Goal: Entertainment & Leisure: Consume media (video, audio)

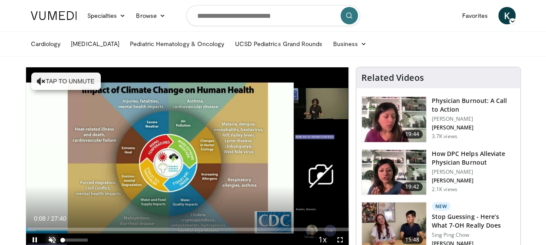
click at [52, 236] on span "Video Player" at bounding box center [51, 239] width 17 height 17
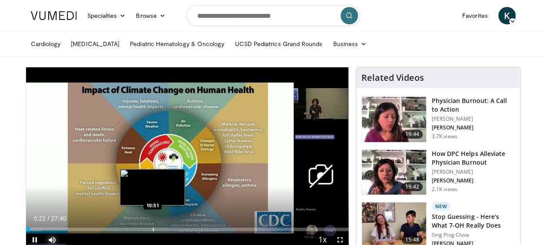
click at [152, 223] on div "Loaded : 4.78% 00:22 10:51" at bounding box center [187, 227] width 322 height 8
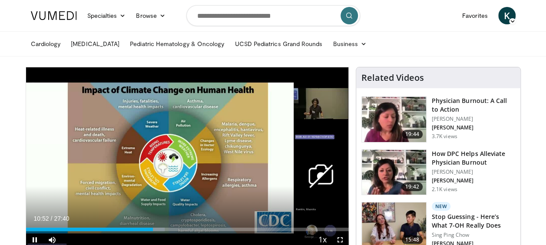
click at [171, 231] on div "Current Time 10:52 / Duration 27:40 Pause Skip Backward Skip Forward Mute 0% Lo…" at bounding box center [187, 239] width 322 height 17
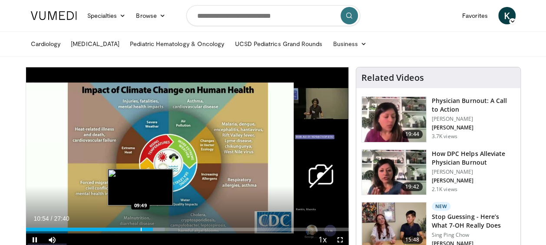
click at [141, 227] on div "Progress Bar" at bounding box center [141, 228] width 1 height 3
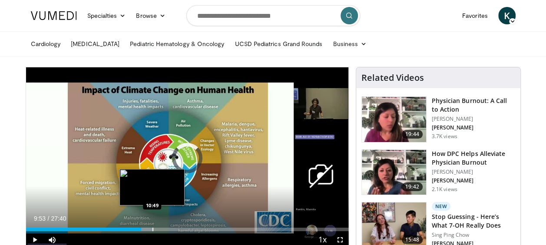
click at [152, 230] on div "Progress Bar" at bounding box center [152, 228] width 1 height 3
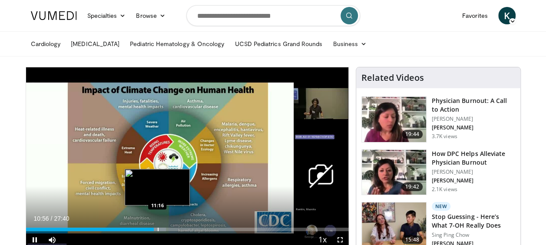
click at [158, 229] on div "Progress Bar" at bounding box center [158, 228] width 1 height 3
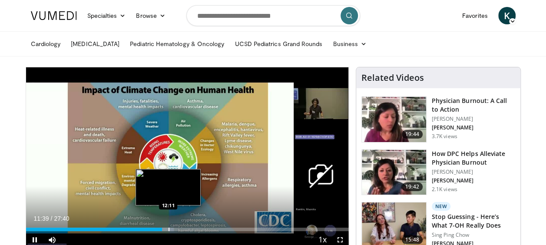
click at [168, 226] on div "Loaded : 45.78% 11:40 12:11" at bounding box center [187, 227] width 322 height 8
click at [172, 228] on div "Progress Bar" at bounding box center [172, 228] width 1 height 3
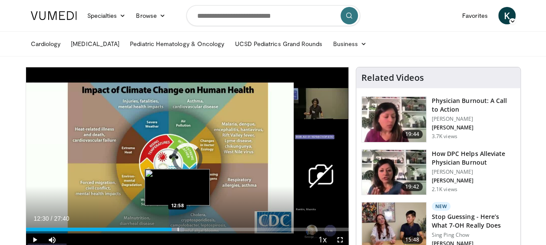
click at [177, 228] on div "Progress Bar" at bounding box center [175, 228] width 18 height 3
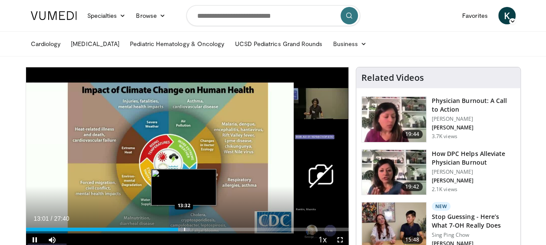
click at [184, 229] on div "Progress Bar" at bounding box center [184, 228] width 1 height 3
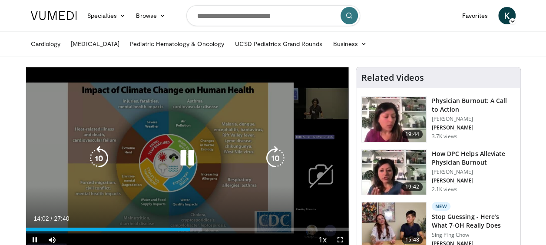
click at [101, 152] on icon "Video Player" at bounding box center [99, 158] width 24 height 24
click at [187, 161] on icon "Video Player" at bounding box center [187, 158] width 24 height 24
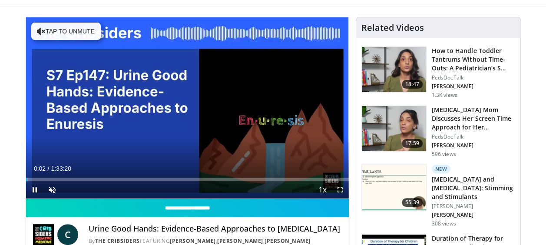
scroll to position [74, 0]
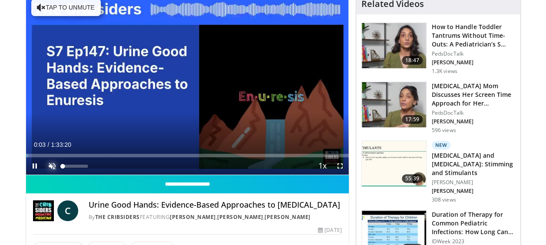
click at [49, 162] on span "Video Player" at bounding box center [51, 165] width 17 height 17
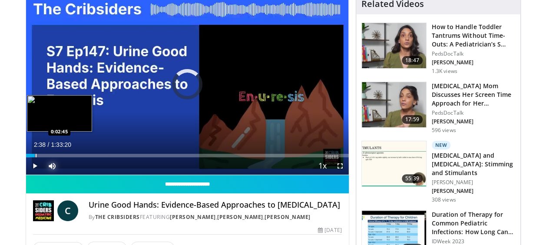
click at [36, 151] on div "Loaded : 1.25% 0:02:38 0:02:45" at bounding box center [187, 153] width 322 height 8
click at [32, 154] on div "Progress Bar" at bounding box center [32, 155] width 1 height 3
click at [36, 154] on div "Progress Bar" at bounding box center [36, 155] width 1 height 3
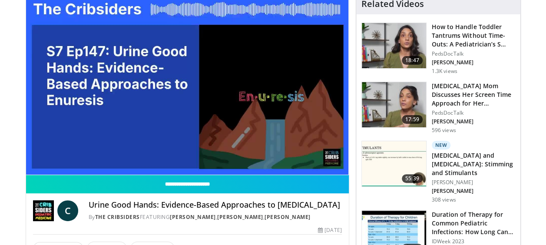
click at [38, 153] on video-js "**********" at bounding box center [187, 83] width 322 height 181
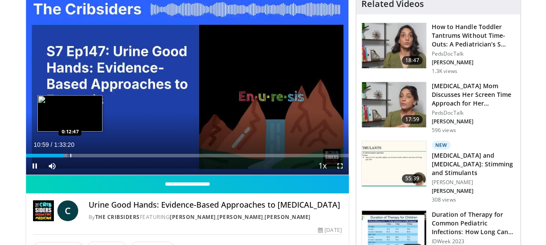
click at [69, 155] on div "Loaded : 12.86% 0:10:59 0:12:47" at bounding box center [187, 155] width 322 height 3
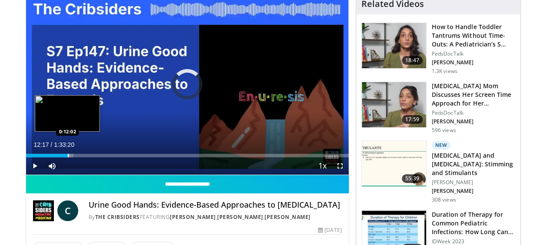
click at [68, 155] on div "Progress Bar" at bounding box center [68, 155] width 1 height 3
click at [67, 154] on div "Progress Bar" at bounding box center [67, 155] width 1 height 3
click at [74, 154] on div "Progress Bar" at bounding box center [74, 155] width 1 height 3
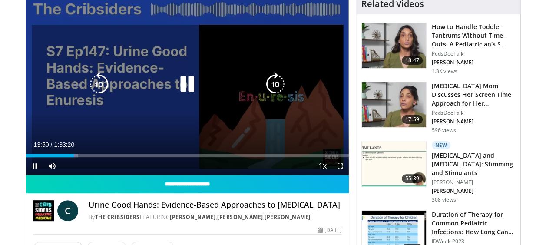
click at [181, 82] on icon "Video Player" at bounding box center [187, 84] width 24 height 24
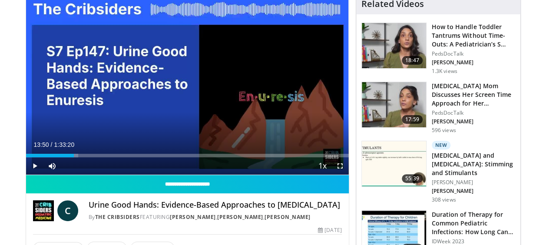
click at [181, 82] on div "10 seconds Tap to unmute" at bounding box center [187, 83] width 322 height 181
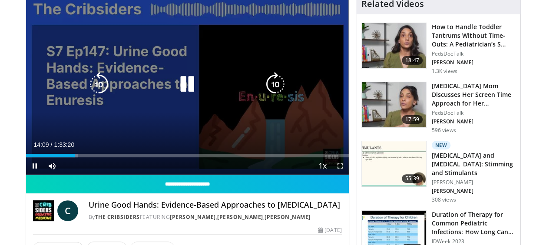
click at [189, 83] on icon "Video Player" at bounding box center [187, 84] width 24 height 24
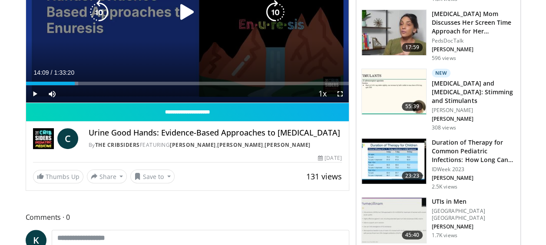
click at [173, 74] on div "Current Time 14:09 / Duration 1:33:20" at bounding box center [187, 73] width 322 height 8
click at [184, 6] on icon "Video Player" at bounding box center [187, 12] width 24 height 24
click at [103, 10] on icon "Video Player" at bounding box center [99, 12] width 24 height 24
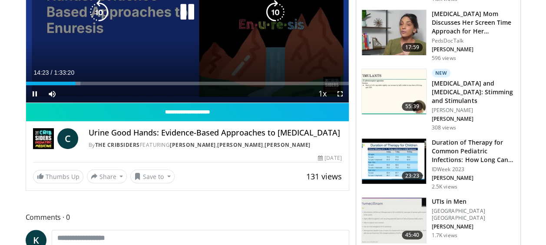
click at [103, 10] on icon "Video Player" at bounding box center [99, 12] width 24 height 24
click at [186, 13] on icon "Video Player" at bounding box center [187, 12] width 24 height 24
click at [99, 10] on icon "Video Player" at bounding box center [99, 12] width 24 height 24
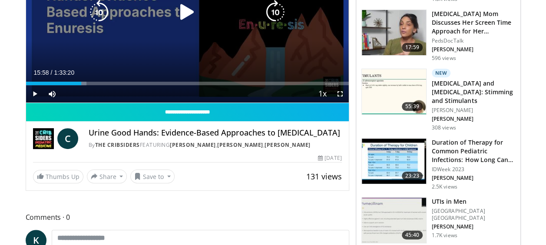
click at [187, 10] on icon "Video Player" at bounding box center [187, 12] width 24 height 24
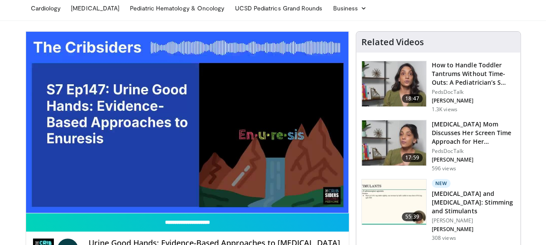
scroll to position [34, 0]
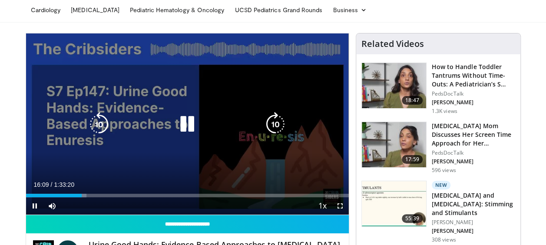
click at [102, 119] on icon "Video Player" at bounding box center [99, 124] width 24 height 24
click at [99, 121] on icon "Video Player" at bounding box center [99, 124] width 24 height 24
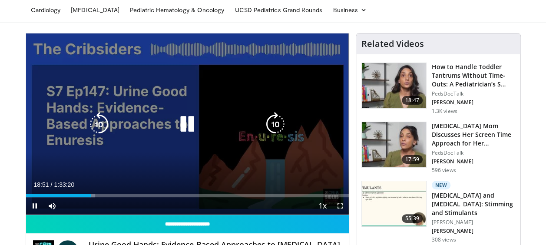
click at [109, 122] on icon "Video Player" at bounding box center [99, 124] width 24 height 24
click at [102, 119] on icon "Video Player" at bounding box center [99, 124] width 24 height 24
click at [99, 122] on icon "Video Player" at bounding box center [99, 124] width 24 height 24
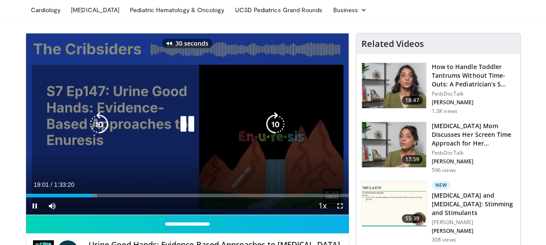
click at [99, 122] on icon "Video Player" at bounding box center [99, 124] width 24 height 24
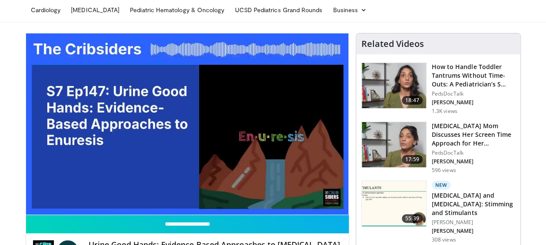
click at [99, 122] on div "50 seconds Tap to unmute" at bounding box center [187, 123] width 322 height 181
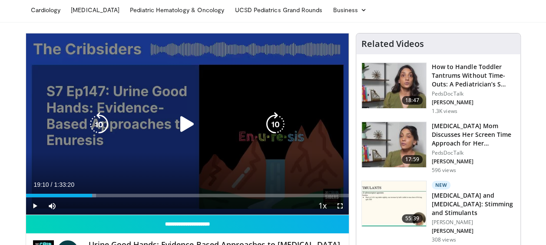
click at [185, 129] on icon "Video Player" at bounding box center [187, 124] width 24 height 24
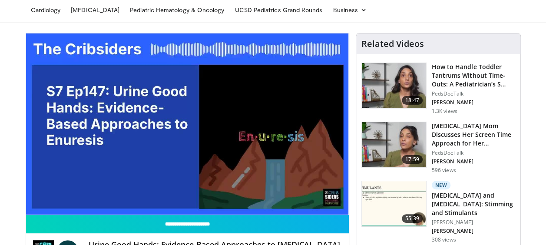
click at [185, 129] on div "50 seconds Tap to unmute" at bounding box center [187, 123] width 322 height 181
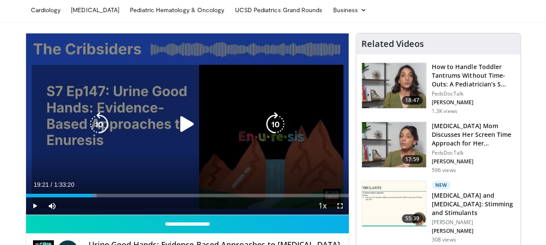
click at [184, 129] on icon "Video Player" at bounding box center [187, 124] width 24 height 24
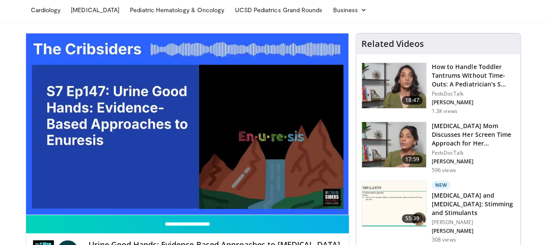
click at [184, 129] on div "50 seconds Tap to unmute" at bounding box center [187, 123] width 322 height 181
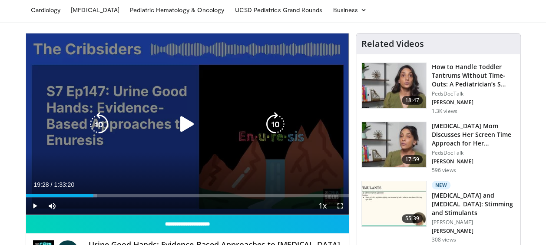
drag, startPoint x: 188, startPoint y: 106, endPoint x: 189, endPoint y: 122, distance: 15.6
click at [189, 122] on div "50 seconds Tap to unmute" at bounding box center [187, 123] width 322 height 181
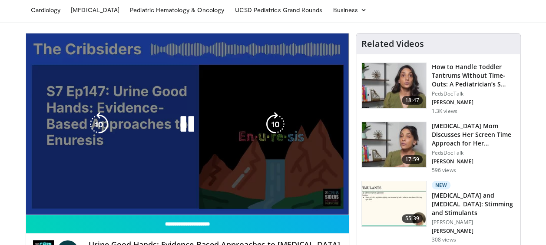
copy div "50 seconds"
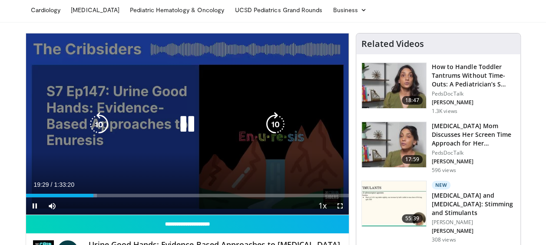
click at [187, 129] on icon "Video Player" at bounding box center [187, 124] width 24 height 24
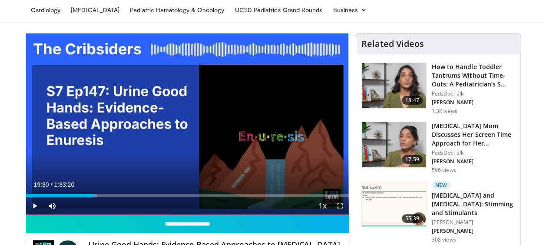
click at [187, 129] on div "50 seconds Tap to unmute" at bounding box center [187, 123] width 322 height 181
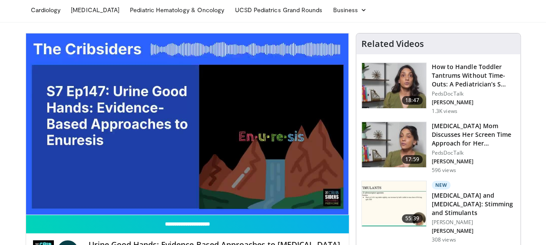
click at [187, 129] on div "50 seconds Tap to unmute" at bounding box center [187, 123] width 322 height 181
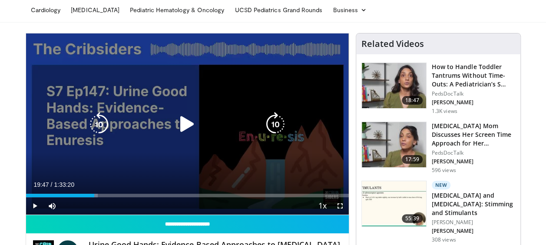
click at [101, 122] on icon "Video Player" at bounding box center [99, 124] width 24 height 24
click at [188, 121] on icon "Video Player" at bounding box center [187, 124] width 24 height 24
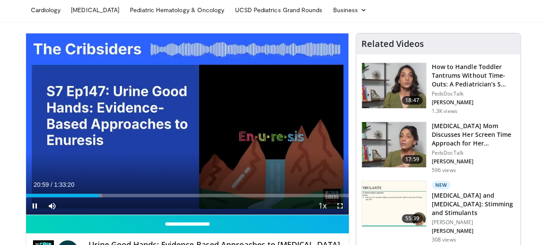
click at [188, 121] on div "10 seconds Tap to unmute" at bounding box center [187, 123] width 322 height 181
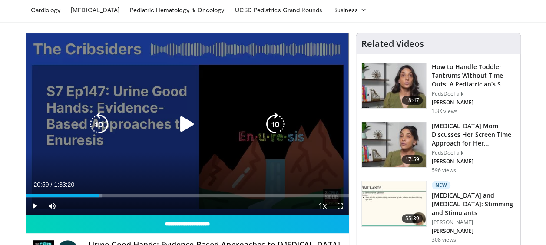
click at [209, 106] on div "10 seconds Tap to unmute" at bounding box center [187, 123] width 322 height 181
click at [97, 125] on icon "Video Player" at bounding box center [99, 124] width 24 height 24
click at [101, 122] on icon "Video Player" at bounding box center [99, 124] width 24 height 24
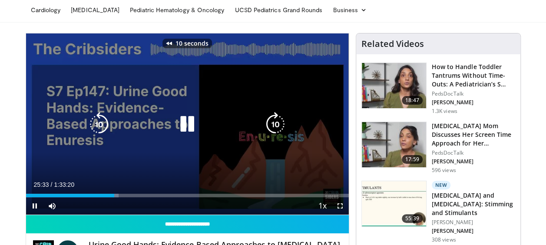
click at [101, 122] on icon "Video Player" at bounding box center [99, 124] width 24 height 24
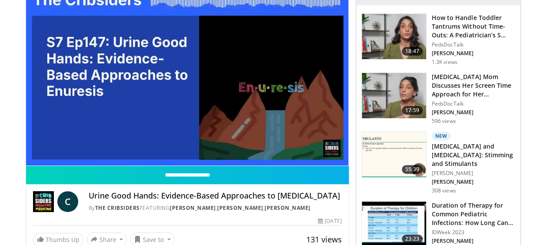
scroll to position [85, 0]
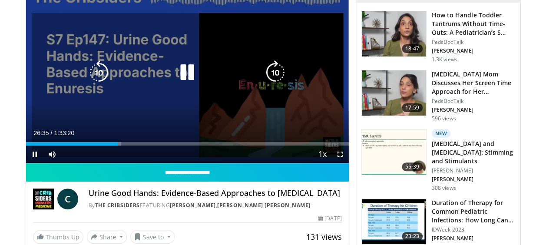
click at [151, 85] on div "20 seconds Tap to unmute" at bounding box center [187, 72] width 322 height 181
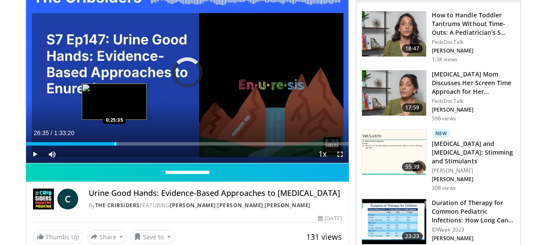
click at [114, 143] on div "0:26:35" at bounding box center [72, 143] width 92 height 3
click at [108, 143] on div "0:25:27" at bounding box center [70, 143] width 88 height 3
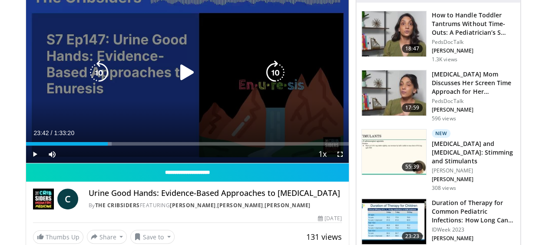
click at [189, 74] on icon "Video Player" at bounding box center [187, 72] width 24 height 24
click at [109, 71] on icon "Video Player" at bounding box center [99, 72] width 24 height 24
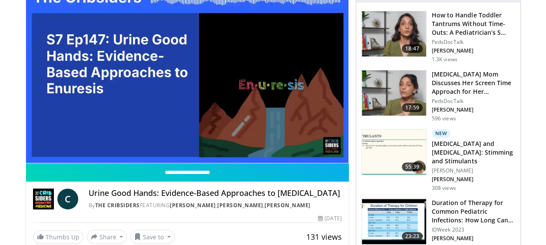
click at [109, 71] on div "20 seconds Tap to unmute" at bounding box center [187, 72] width 322 height 181
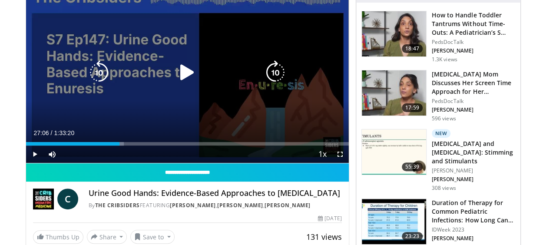
click at [99, 73] on icon "Video Player" at bounding box center [99, 72] width 24 height 24
click at [177, 72] on icon "Video Player" at bounding box center [187, 72] width 24 height 24
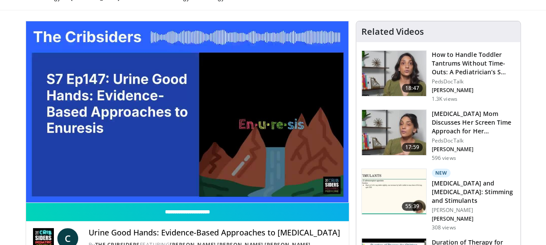
scroll to position [39, 0]
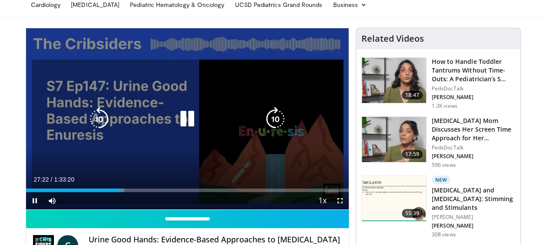
click at [102, 116] on icon "Video Player" at bounding box center [99, 119] width 24 height 24
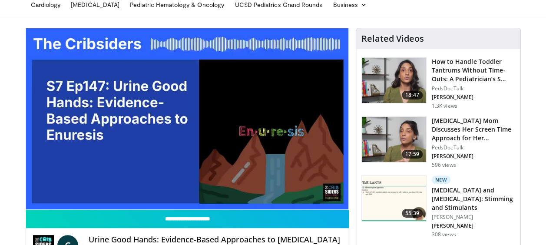
click at [102, 116] on div "10 seconds Tap to unmute" at bounding box center [187, 118] width 322 height 181
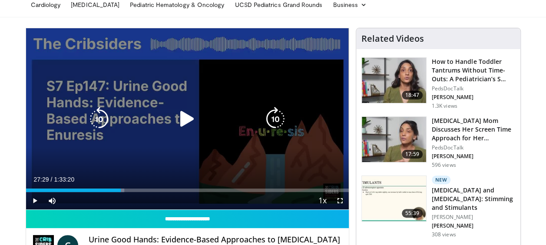
click at [105, 119] on icon "Video Player" at bounding box center [99, 119] width 24 height 24
click at [105, 118] on icon "Video Player" at bounding box center [99, 119] width 24 height 24
click at [185, 118] on icon "Video Player" at bounding box center [187, 119] width 24 height 24
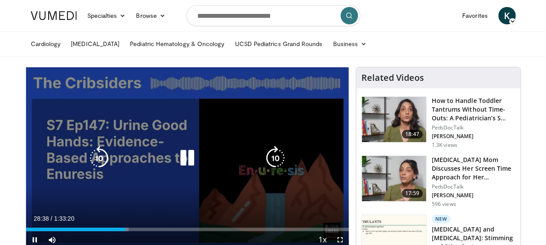
click at [104, 157] on icon "Video Player" at bounding box center [99, 158] width 24 height 24
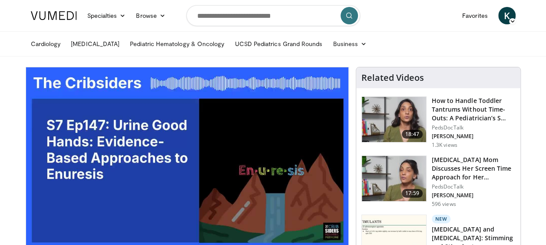
click at [104, 157] on div "10 seconds Tap to unmute" at bounding box center [187, 157] width 322 height 181
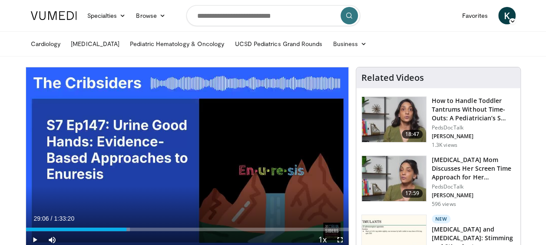
click at [184, 160] on div "10 seconds Tap to unmute" at bounding box center [187, 157] width 322 height 181
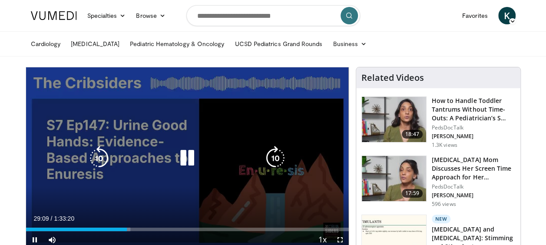
click at [98, 161] on icon "Video Player" at bounding box center [99, 158] width 24 height 24
click at [181, 156] on icon "Video Player" at bounding box center [187, 158] width 24 height 24
click at [187, 156] on icon "Video Player" at bounding box center [187, 158] width 24 height 24
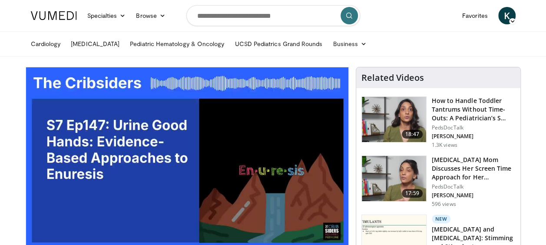
click at [187, 156] on div "20 seconds Tap to unmute" at bounding box center [187, 157] width 322 height 181
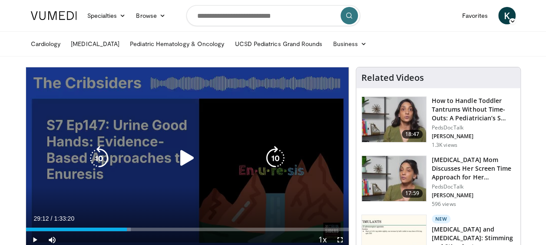
click at [185, 157] on icon "Video Player" at bounding box center [187, 158] width 24 height 24
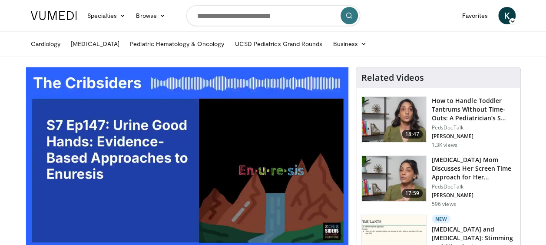
click at [101, 156] on div "20 seconds Tap to unmute" at bounding box center [187, 157] width 322 height 181
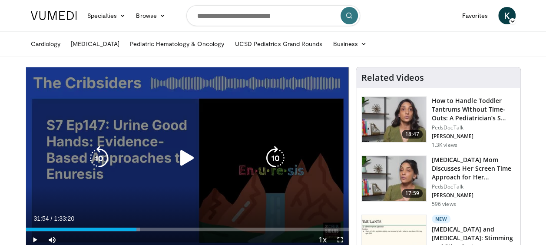
click at [103, 154] on icon "Video Player" at bounding box center [99, 158] width 24 height 24
click at [183, 156] on icon "Video Player" at bounding box center [187, 158] width 24 height 24
click at [98, 155] on icon "Video Player" at bounding box center [99, 158] width 24 height 24
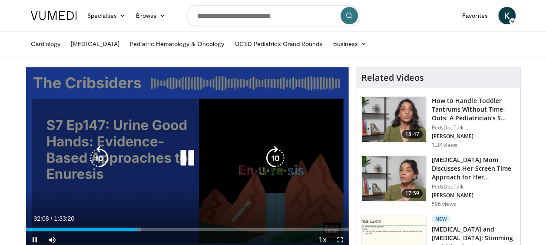
click at [97, 160] on icon "Video Player" at bounding box center [99, 158] width 24 height 24
click at [101, 153] on icon "Video Player" at bounding box center [99, 158] width 24 height 24
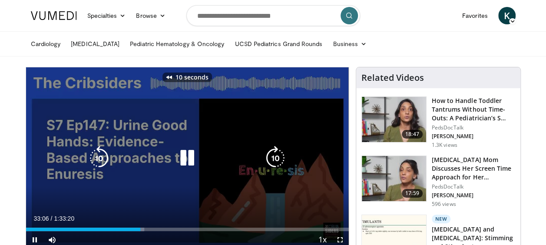
click at [101, 153] on icon "Video Player" at bounding box center [99, 158] width 24 height 24
click at [105, 155] on icon "Video Player" at bounding box center [99, 158] width 24 height 24
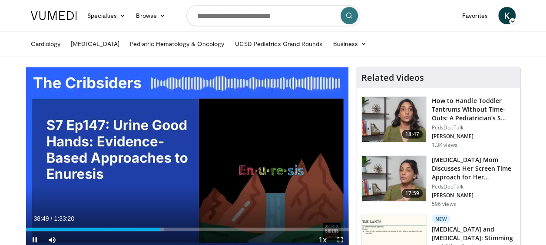
click at [109, 151] on div "30 seconds Tap to unmute" at bounding box center [187, 157] width 322 height 181
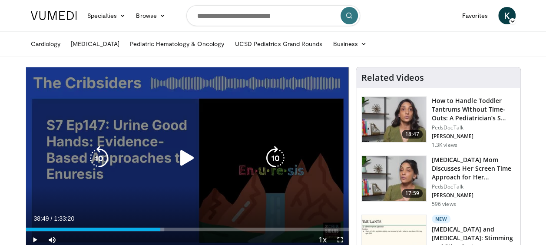
click at [184, 160] on icon "Video Player" at bounding box center [187, 158] width 24 height 24
click at [101, 154] on icon "Video Player" at bounding box center [99, 158] width 24 height 24
click at [103, 150] on icon "Video Player" at bounding box center [99, 158] width 24 height 24
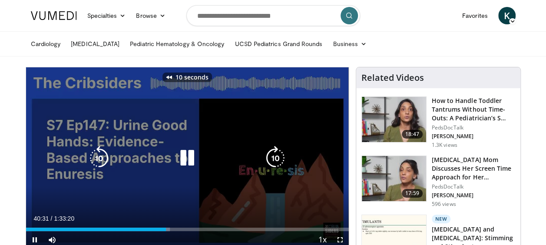
click at [103, 151] on icon "Video Player" at bounding box center [99, 158] width 24 height 24
click at [102, 151] on icon "Video Player" at bounding box center [99, 158] width 24 height 24
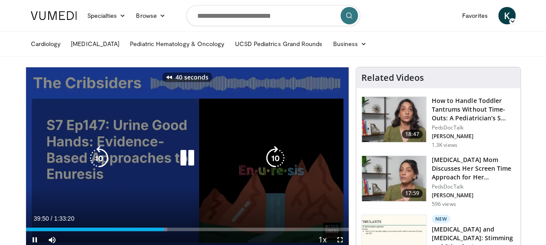
click at [99, 157] on icon "Video Player" at bounding box center [99, 158] width 24 height 24
click at [101, 154] on icon "Video Player" at bounding box center [99, 158] width 24 height 24
click at [102, 155] on icon "Video Player" at bounding box center [99, 158] width 24 height 24
click at [95, 155] on icon "Video Player" at bounding box center [99, 158] width 24 height 24
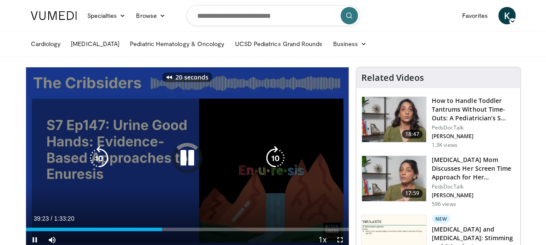
click at [95, 155] on icon "Video Player" at bounding box center [99, 158] width 24 height 24
click at [185, 155] on icon "Video Player" at bounding box center [187, 158] width 24 height 24
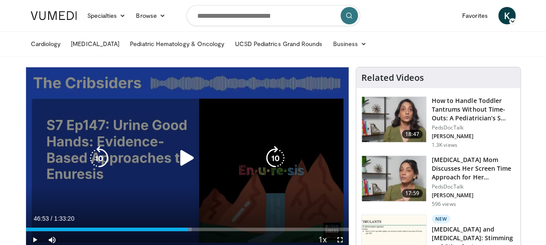
click at [183, 157] on icon "Video Player" at bounding box center [187, 158] width 24 height 24
click at [190, 155] on icon "Video Player" at bounding box center [187, 158] width 24 height 24
click at [186, 159] on icon "Video Player" at bounding box center [187, 158] width 24 height 24
click at [191, 154] on icon "Video Player" at bounding box center [187, 158] width 24 height 24
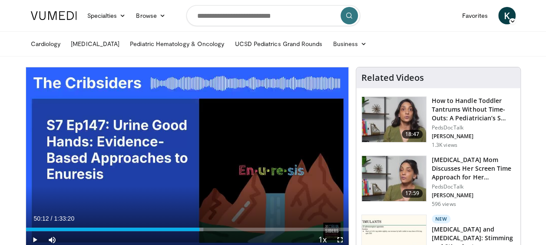
drag, startPoint x: 191, startPoint y: 154, endPoint x: 198, endPoint y: 106, distance: 48.3
click at [198, 106] on div "30 seconds Tap to unmute" at bounding box center [187, 157] width 322 height 181
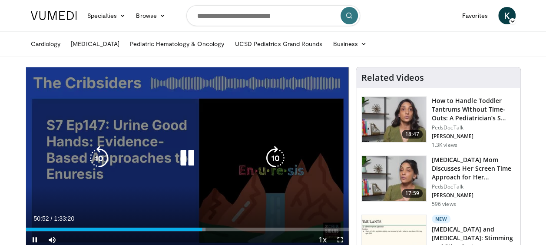
click at [189, 154] on icon "Video Player" at bounding box center [187, 158] width 24 height 24
click at [185, 157] on icon "Video Player" at bounding box center [187, 158] width 24 height 24
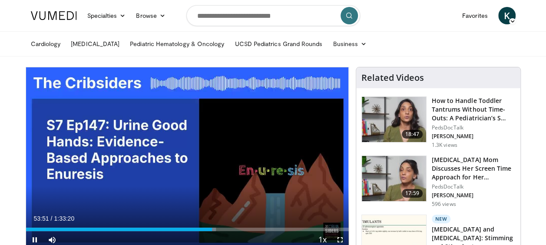
click at [185, 157] on div "30 seconds Tap to unmute" at bounding box center [187, 157] width 322 height 181
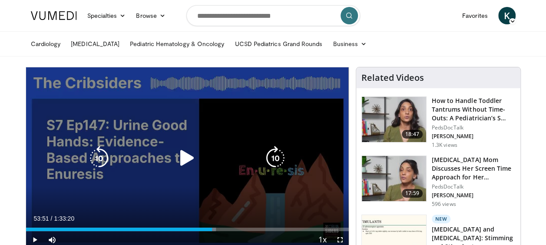
click at [183, 159] on icon "Video Player" at bounding box center [187, 158] width 24 height 24
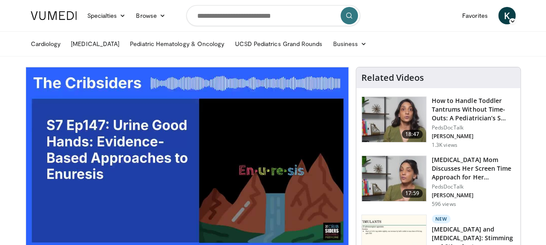
click at [235, 231] on div "30 seconds Tap to unmute" at bounding box center [187, 157] width 322 height 181
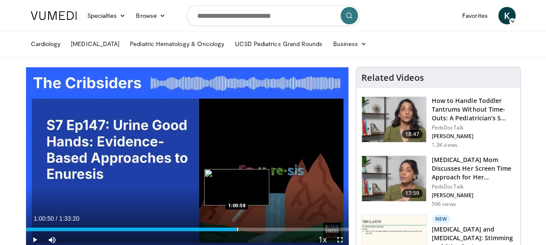
click at [236, 228] on div "Progress Bar" at bounding box center [234, 228] width 5 height 3
click at [239, 228] on div "Progress Bar" at bounding box center [239, 228] width 1 height 3
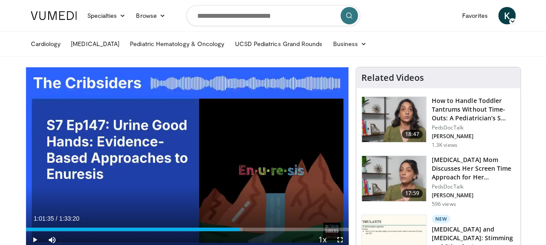
click at [240, 230] on div "Loaded : 67.14% 1:01:35 1:02:05" at bounding box center [187, 228] width 322 height 3
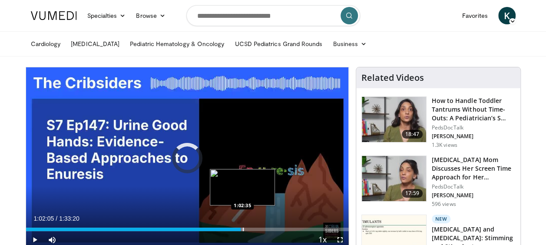
click at [243, 230] on div "Progress Bar" at bounding box center [243, 228] width 1 height 3
click at [245, 230] on div "Progress Bar" at bounding box center [245, 228] width 1 height 3
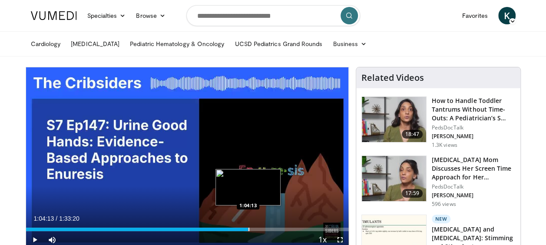
click at [248, 229] on div "Progress Bar" at bounding box center [248, 228] width 1 height 3
click at [249, 229] on div "Progress Bar" at bounding box center [249, 228] width 1 height 3
click at [252, 229] on div "Progress Bar" at bounding box center [252, 228] width 1 height 3
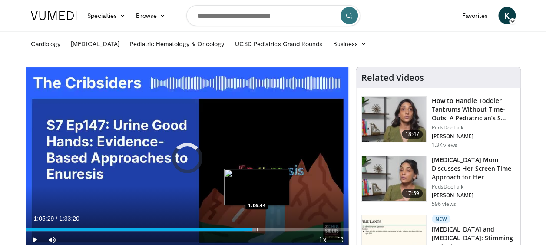
click at [257, 229] on div "Progress Bar" at bounding box center [257, 228] width 1 height 3
click at [263, 226] on div "Loaded : 72.68% 1:06:44 1:08:44" at bounding box center [187, 227] width 322 height 8
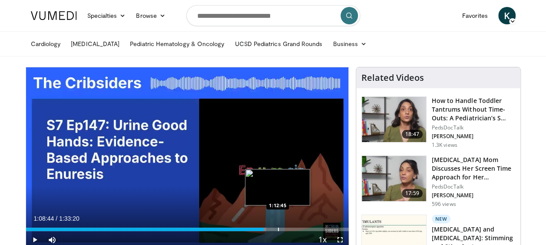
click at [278, 229] on div "Progress Bar" at bounding box center [278, 228] width 1 height 3
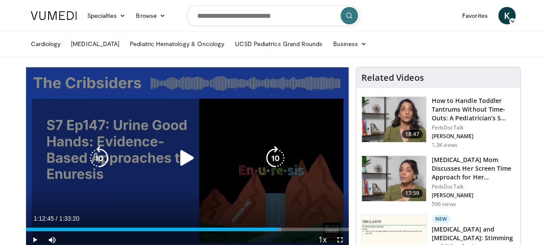
click at [187, 155] on icon "Video Player" at bounding box center [187, 158] width 24 height 24
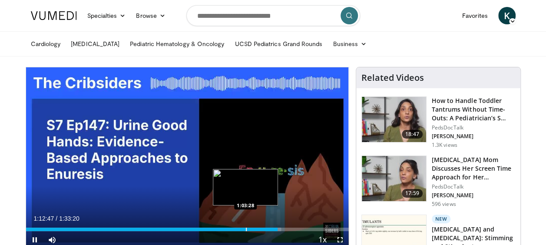
click at [246, 228] on div "Progress Bar" at bounding box center [246, 228] width 1 height 3
click at [238, 227] on div "Progress Bar" at bounding box center [238, 228] width 1 height 3
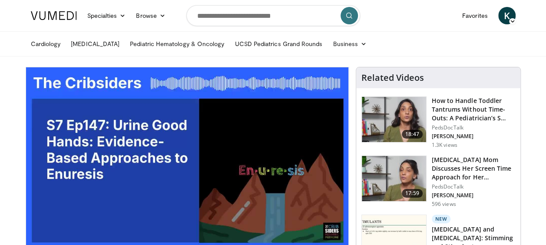
click at [238, 227] on video-js "**********" at bounding box center [187, 157] width 322 height 181
click at [272, 220] on video-js "**********" at bounding box center [187, 157] width 322 height 181
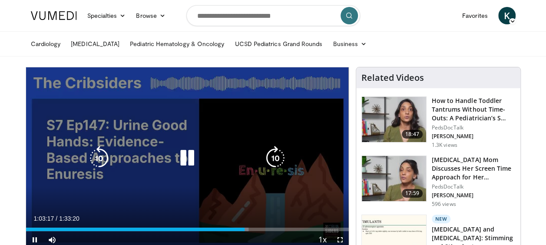
click at [187, 158] on icon "Video Player" at bounding box center [187, 158] width 24 height 24
click at [189, 158] on icon "Video Player" at bounding box center [187, 158] width 24 height 24
click at [190, 154] on icon "Video Player" at bounding box center [187, 158] width 24 height 24
click at [189, 159] on icon "Video Player" at bounding box center [187, 158] width 24 height 24
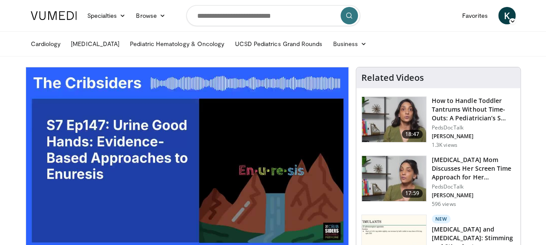
click at [189, 159] on div "30 seconds Tap to unmute" at bounding box center [187, 157] width 322 height 181
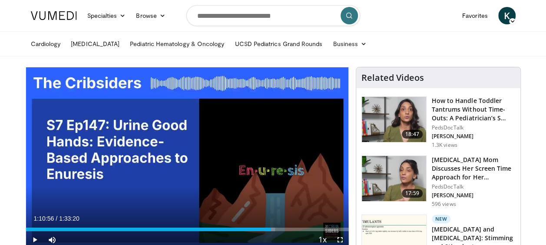
click at [189, 159] on div "30 seconds Tap to unmute" at bounding box center [187, 157] width 322 height 181
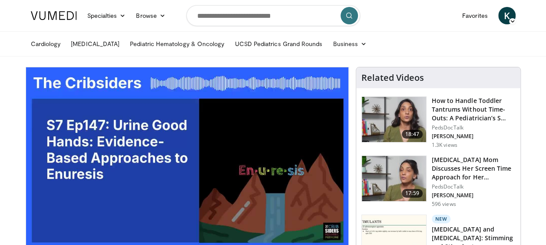
click at [192, 160] on div "30 seconds Tap to unmute" at bounding box center [187, 157] width 322 height 181
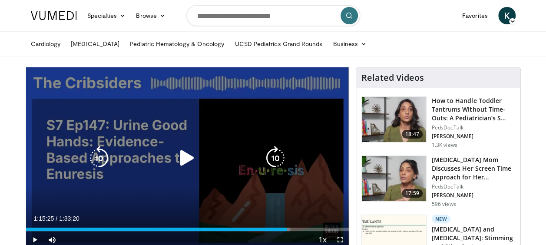
click at [101, 159] on icon "Video Player" at bounding box center [99, 158] width 24 height 24
click at [187, 154] on icon "Video Player" at bounding box center [187, 158] width 24 height 24
click at [96, 150] on icon "Video Player" at bounding box center [99, 158] width 24 height 24
click at [181, 164] on icon "Video Player" at bounding box center [187, 158] width 24 height 24
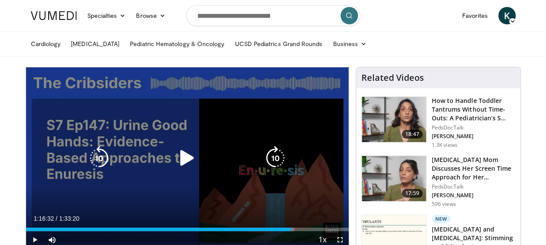
click at [181, 164] on icon "Video Player" at bounding box center [187, 158] width 24 height 24
click at [185, 161] on icon "Video Player" at bounding box center [187, 158] width 24 height 24
click at [103, 158] on icon "Video Player" at bounding box center [99, 158] width 24 height 24
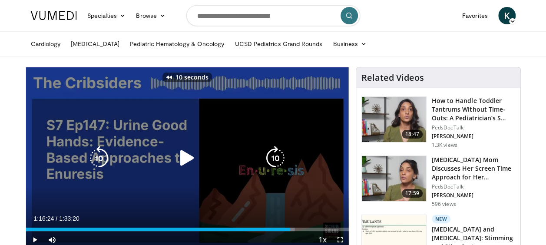
click at [103, 158] on icon "Video Player" at bounding box center [99, 158] width 24 height 24
click at [185, 156] on icon "Video Player" at bounding box center [187, 158] width 24 height 24
click at [102, 158] on icon "Video Player" at bounding box center [99, 158] width 24 height 24
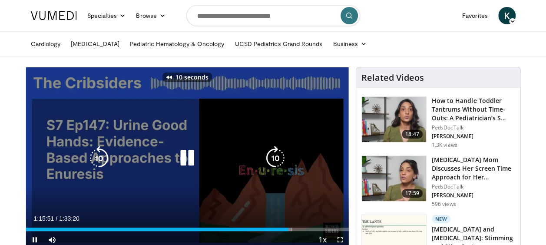
click at [102, 158] on icon "Video Player" at bounding box center [99, 158] width 24 height 24
click at [108, 164] on icon "Video Player" at bounding box center [99, 158] width 24 height 24
click at [103, 156] on icon "Video Player" at bounding box center [99, 158] width 24 height 24
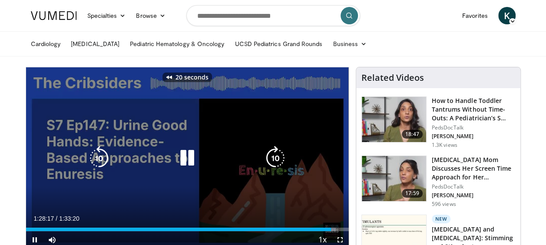
click at [103, 156] on icon "Video Player" at bounding box center [99, 158] width 24 height 24
click at [106, 158] on icon "Video Player" at bounding box center [99, 158] width 24 height 24
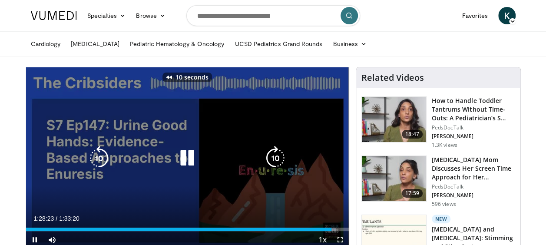
click at [106, 158] on icon "Video Player" at bounding box center [99, 158] width 24 height 24
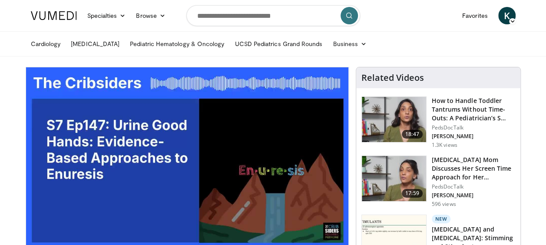
click at [106, 158] on div "20 seconds Tap to unmute" at bounding box center [187, 157] width 322 height 181
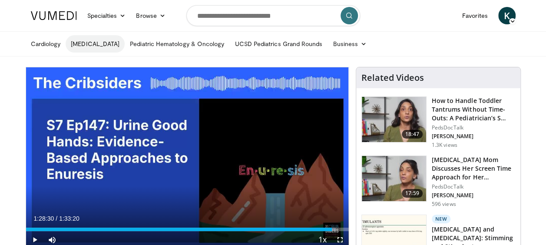
click at [78, 35] on link "[MEDICAL_DATA]" at bounding box center [95, 43] width 59 height 17
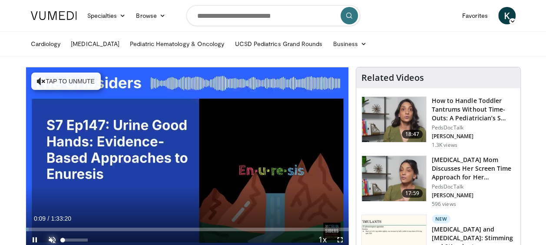
click at [53, 239] on span "Video Player" at bounding box center [51, 239] width 17 height 17
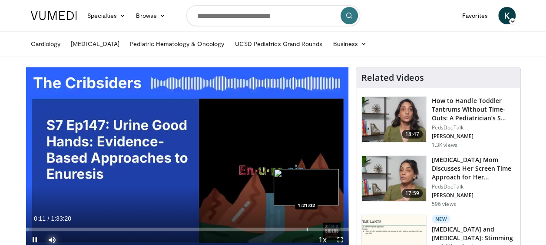
click at [306, 227] on div "Progress Bar" at bounding box center [306, 228] width 1 height 3
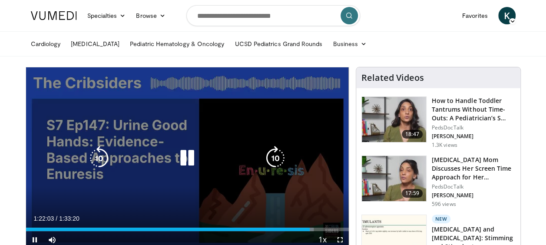
click at [101, 148] on icon "Video Player" at bounding box center [99, 158] width 24 height 24
click at [102, 152] on icon "Video Player" at bounding box center [99, 158] width 24 height 24
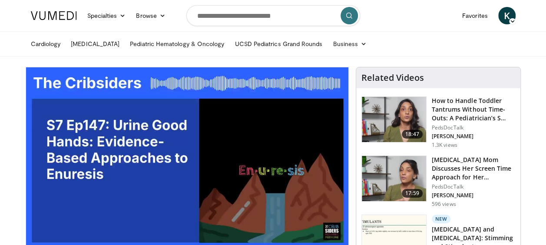
click at [99, 159] on div "10 seconds Tap to unmute" at bounding box center [187, 157] width 322 height 181
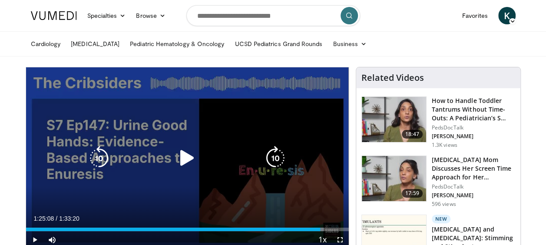
click at [96, 158] on icon "Video Player" at bounding box center [99, 158] width 24 height 24
click at [188, 159] on icon "Video Player" at bounding box center [187, 158] width 24 height 24
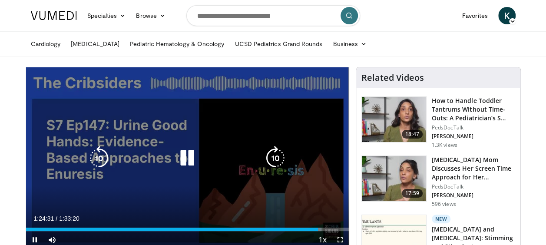
click at [99, 155] on icon "Video Player" at bounding box center [99, 158] width 24 height 24
click at [98, 161] on icon "Video Player" at bounding box center [99, 158] width 24 height 24
